Goal: Download file/media

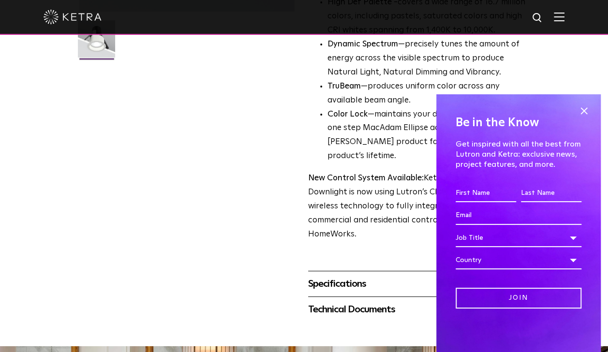
scroll to position [285, 0]
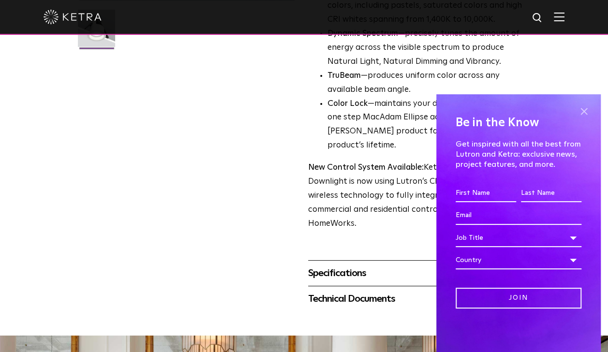
click at [585, 113] on span at bounding box center [583, 111] width 15 height 15
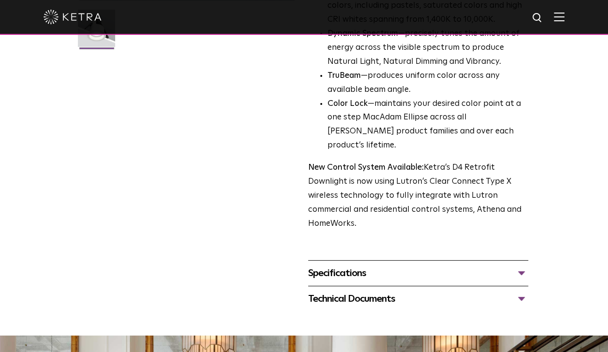
click at [520, 265] on div "Specifications" at bounding box center [418, 272] width 220 height 15
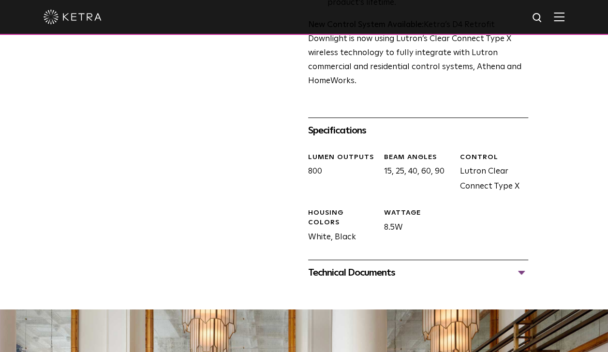
scroll to position [429, 0]
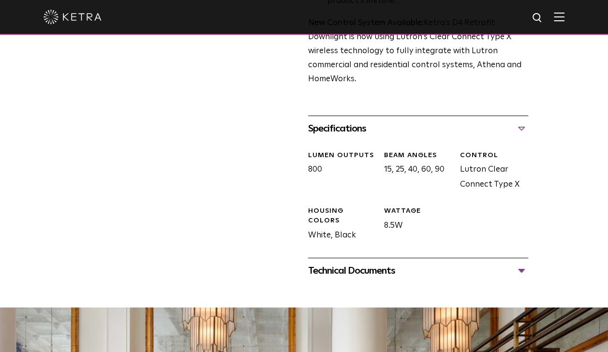
click at [523, 263] on div "Technical Documents" at bounding box center [418, 270] width 220 height 15
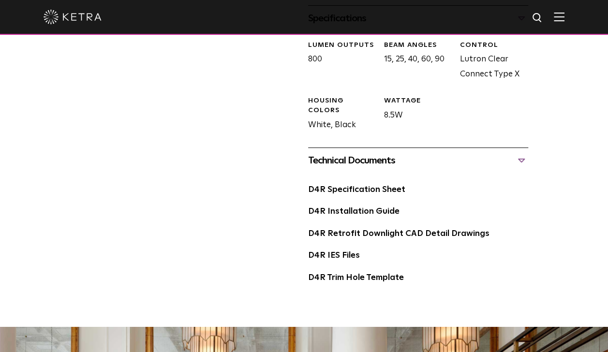
scroll to position [540, 0]
click at [384, 185] on link "D4R Specification Sheet" at bounding box center [356, 189] width 97 height 8
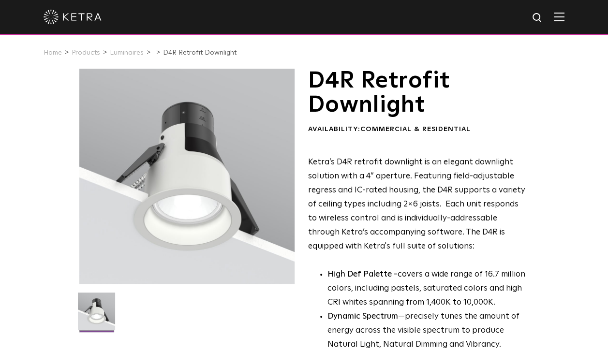
scroll to position [0, 0]
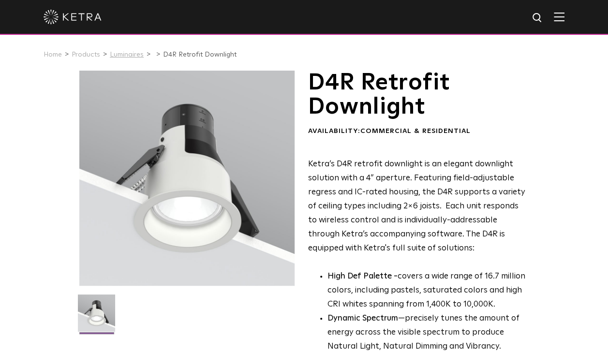
click at [133, 58] on link "Luminaires" at bounding box center [127, 54] width 34 height 7
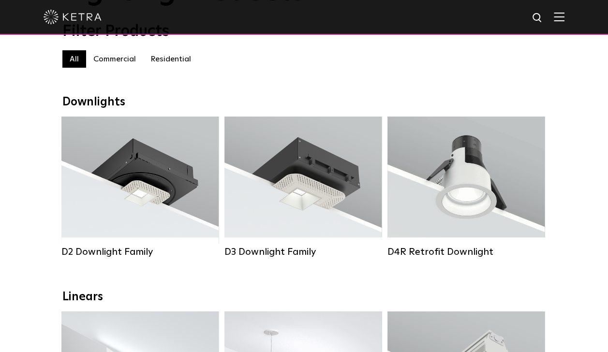
scroll to position [89, 0]
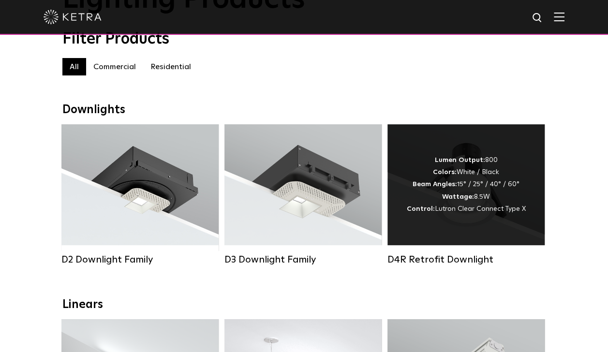
click at [465, 265] on div "D4R Retrofit Downlight" at bounding box center [465, 260] width 157 height 12
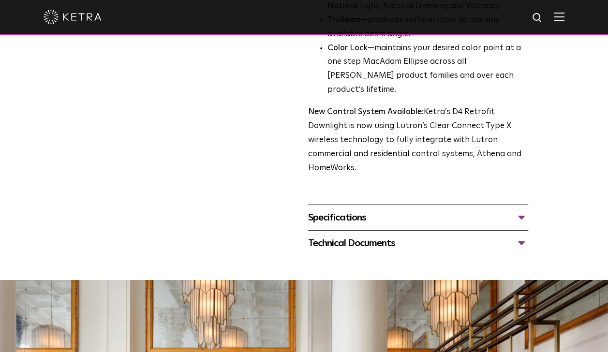
scroll to position [339, 0]
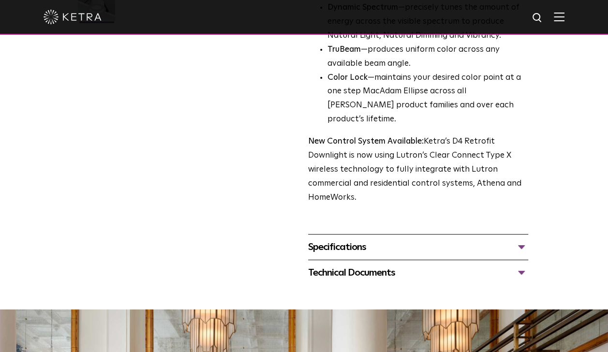
scroll to position [309, 0]
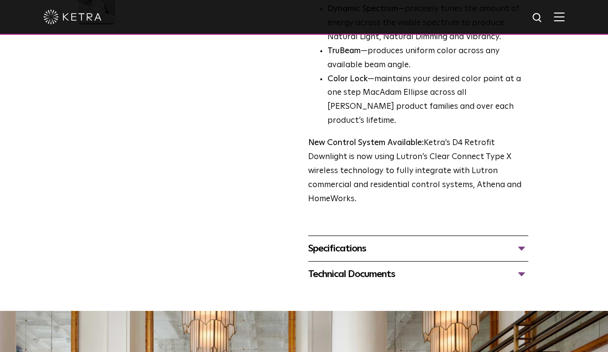
click at [522, 266] on div "Technical Documents" at bounding box center [418, 273] width 220 height 15
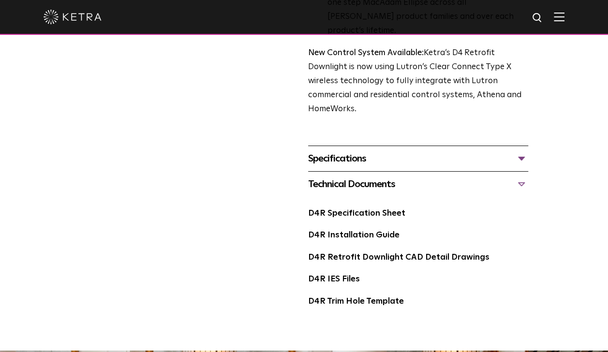
scroll to position [400, 0]
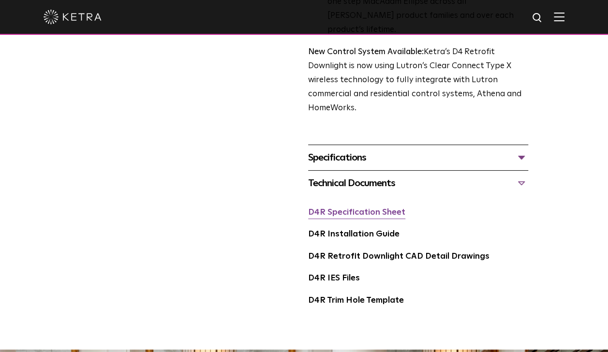
click at [383, 208] on link "D4R Specification Sheet" at bounding box center [356, 212] width 97 height 8
